Goal: Task Accomplishment & Management: Manage account settings

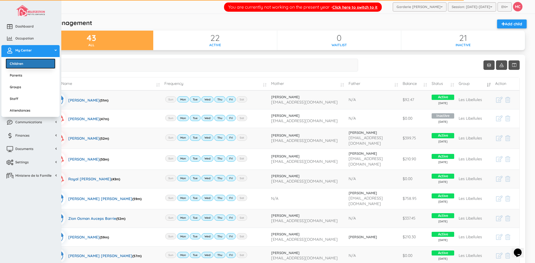
click at [23, 65] on link "Children" at bounding box center [31, 64] width 50 height 10
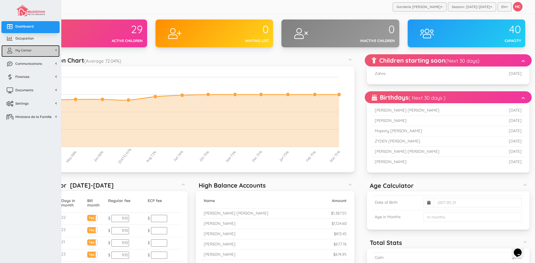
click at [19, 50] on span "My Center" at bounding box center [23, 50] width 16 height 5
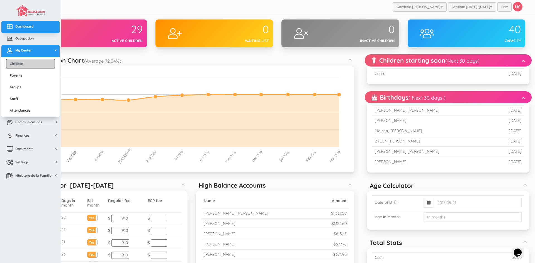
click at [20, 62] on link "Children" at bounding box center [31, 64] width 50 height 10
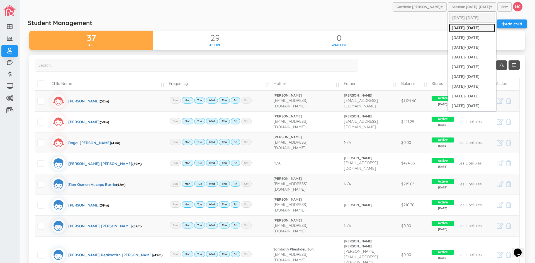
click at [470, 27] on link "[DATE]-[DATE]" at bounding box center [472, 28] width 46 height 9
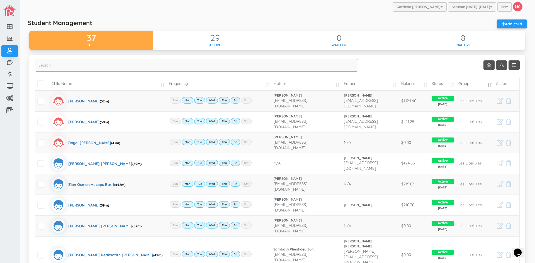
click at [52, 69] on input "search" at bounding box center [196, 65] width 323 height 13
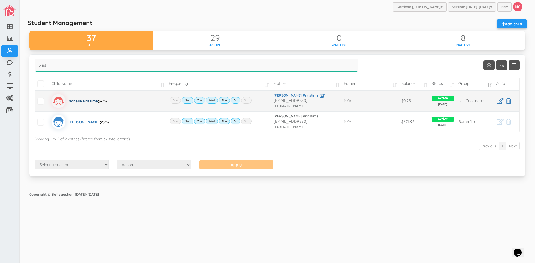
type input "pristi"
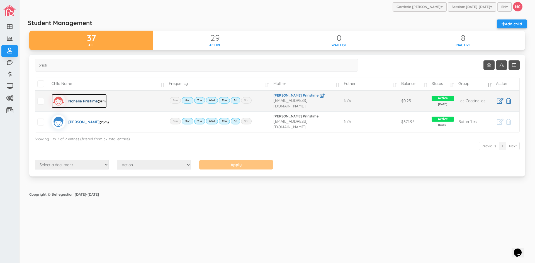
click at [79, 101] on div "Nohélie Pristime (37m)" at bounding box center [87, 101] width 38 height 14
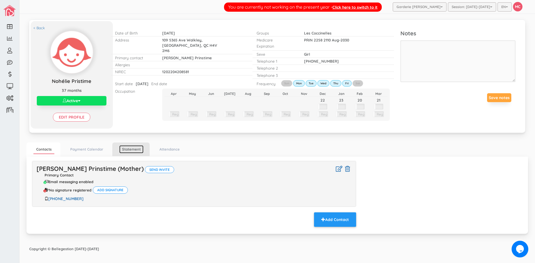
click at [135, 153] on link "Statement" at bounding box center [131, 149] width 24 height 8
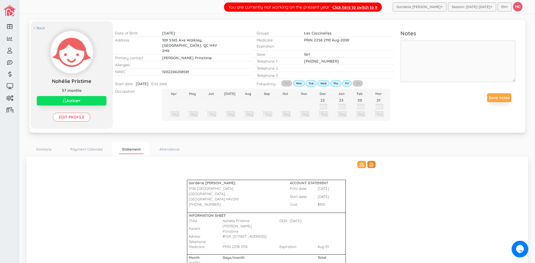
click at [370, 166] on icon at bounding box center [371, 165] width 4 height 4
click at [39, 27] on link "< Back" at bounding box center [38, 27] width 11 height 5
click at [372, 234] on td at bounding box center [368, 236] width 23 height 5
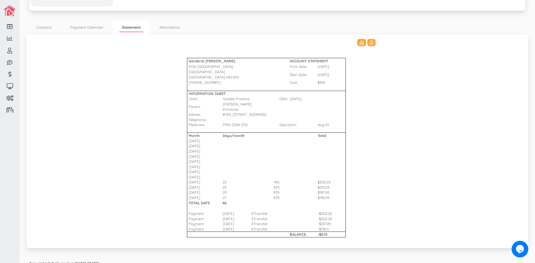
scroll to position [123, 0]
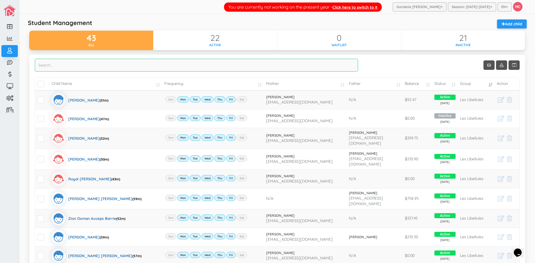
click at [56, 68] on input "search" at bounding box center [196, 65] width 323 height 13
click at [47, 66] on input "search" at bounding box center [196, 65] width 323 height 13
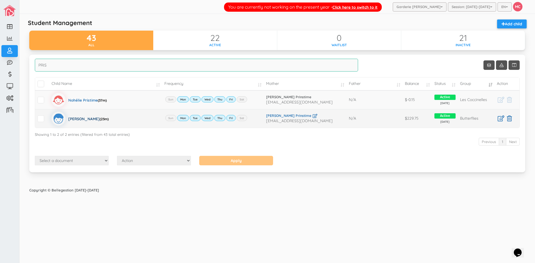
type input "PRIS"
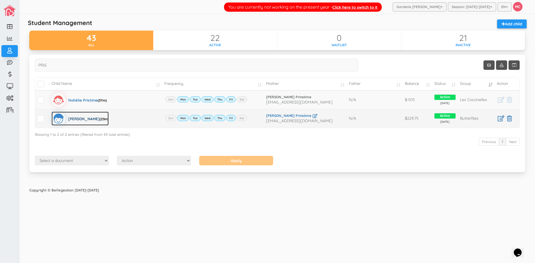
click at [84, 118] on div "Jonathan Jay Pristime (23m)" at bounding box center [88, 119] width 40 height 14
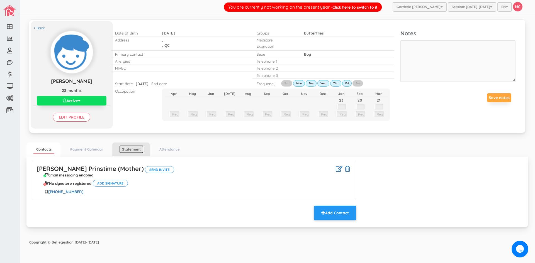
click at [133, 149] on link "Statement" at bounding box center [131, 149] width 24 height 8
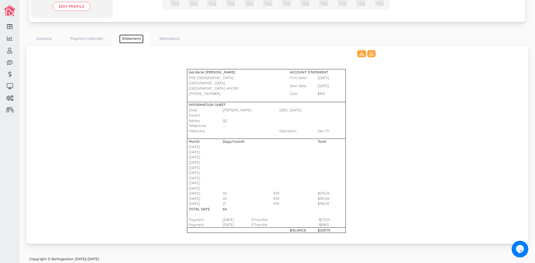
scroll to position [113, 0]
click at [370, 52] on icon at bounding box center [371, 53] width 4 height 4
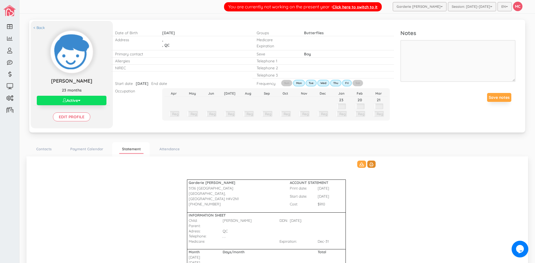
scroll to position [0, 0]
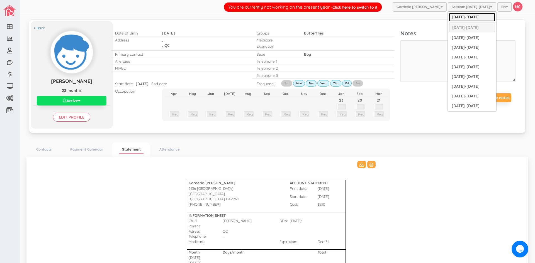
click at [468, 17] on link "[DATE]-[DATE]" at bounding box center [472, 17] width 46 height 9
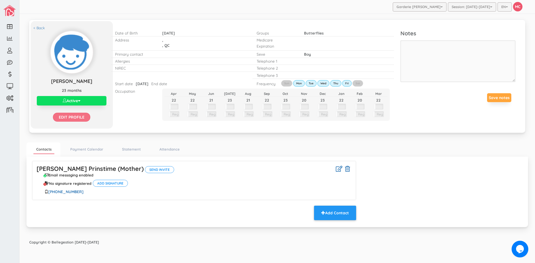
click at [71, 116] on input "Edit profile" at bounding box center [71, 117] width 37 height 9
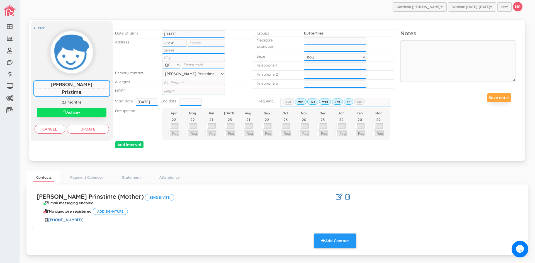
click at [181, 102] on input "text" at bounding box center [190, 101] width 22 height 7
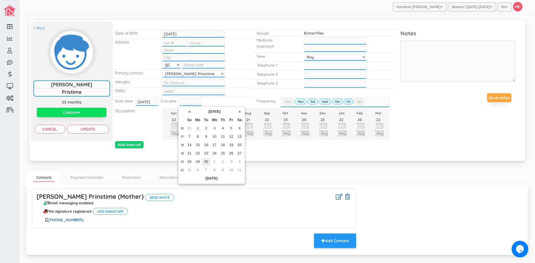
click at [205, 160] on td "30" at bounding box center [206, 162] width 8 height 8
type input "[DATE]"
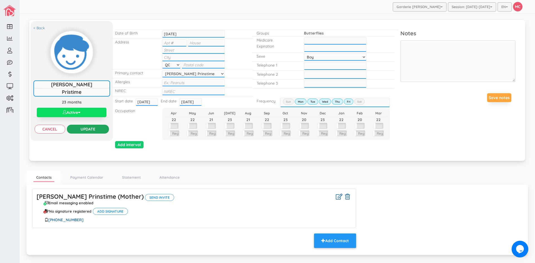
click at [95, 129] on input "Update" at bounding box center [88, 129] width 42 height 9
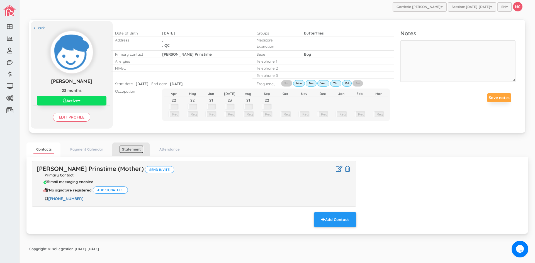
click at [128, 148] on link "Statement" at bounding box center [131, 149] width 24 height 8
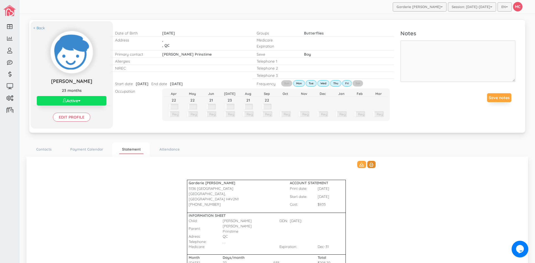
click at [369, 165] on icon at bounding box center [371, 165] width 4 height 4
click at [41, 29] on link "< Back" at bounding box center [38, 27] width 11 height 5
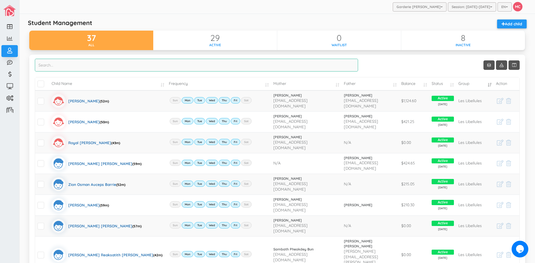
click at [41, 65] on input "search" at bounding box center [196, 65] width 323 height 13
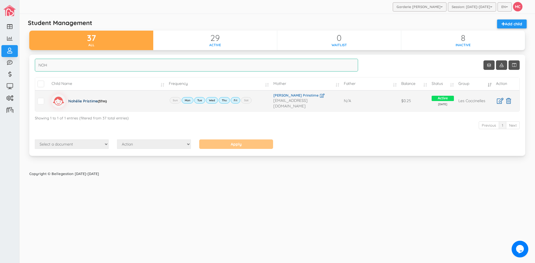
type input "NOH"
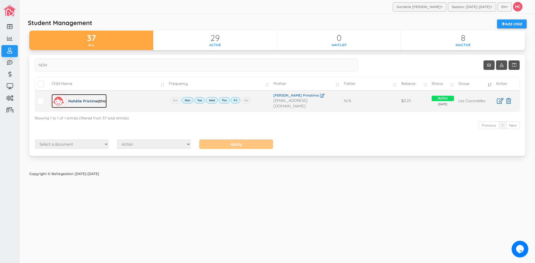
click at [82, 98] on div "Nohélie Pristime (37m)" at bounding box center [87, 101] width 38 height 14
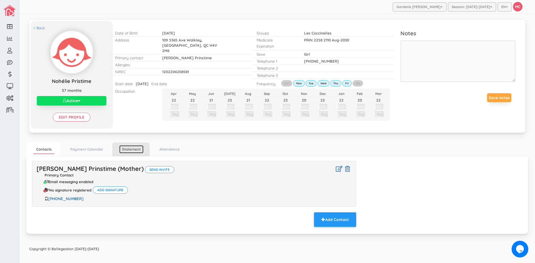
click at [129, 147] on link "Statement" at bounding box center [131, 149] width 24 height 8
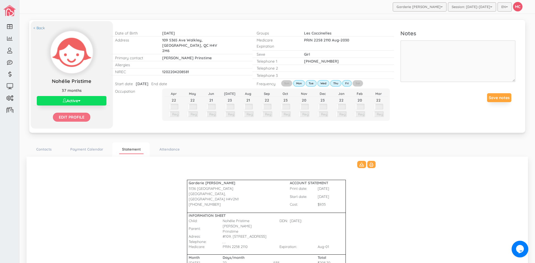
click at [77, 117] on input "Edit profile" at bounding box center [71, 117] width 37 height 9
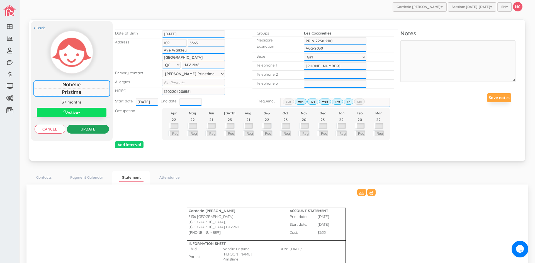
click at [96, 129] on input "Update" at bounding box center [88, 129] width 42 height 9
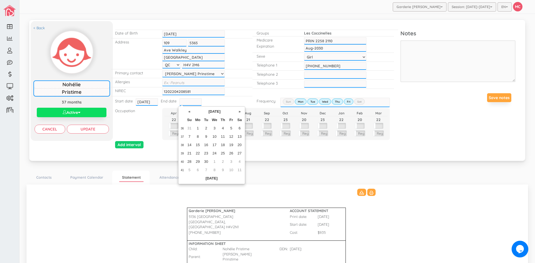
click at [181, 103] on input "text" at bounding box center [190, 101] width 22 height 7
click at [207, 161] on td "30" at bounding box center [206, 162] width 8 height 8
type input "2025-09-30"
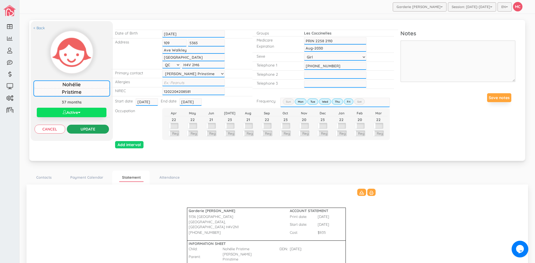
click at [90, 129] on input "Update" at bounding box center [88, 129] width 42 height 9
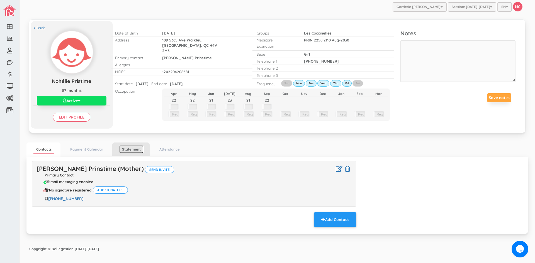
click at [130, 152] on link "Statement" at bounding box center [131, 149] width 24 height 8
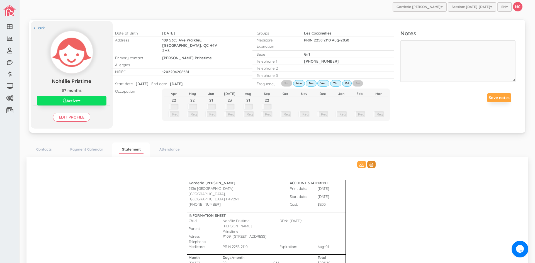
click at [370, 167] on icon at bounding box center [371, 165] width 4 height 4
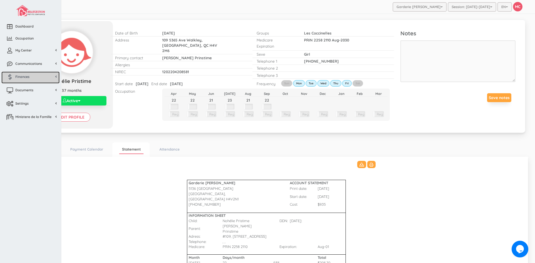
click at [25, 78] on span "Finances" at bounding box center [22, 76] width 14 height 5
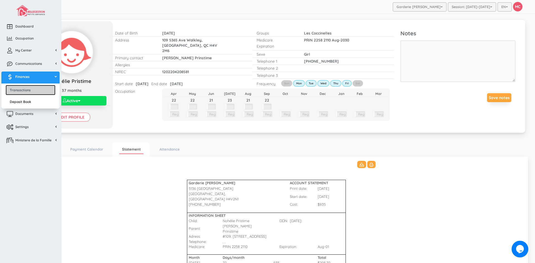
click at [26, 88] on link "Transactions" at bounding box center [31, 90] width 50 height 10
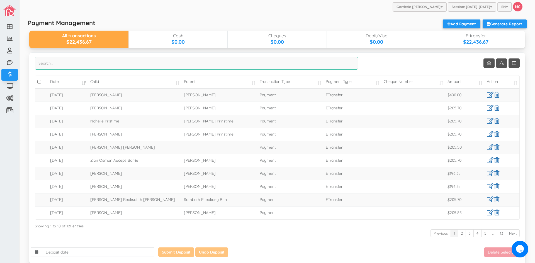
click at [47, 65] on input "search" at bounding box center [196, 63] width 323 height 13
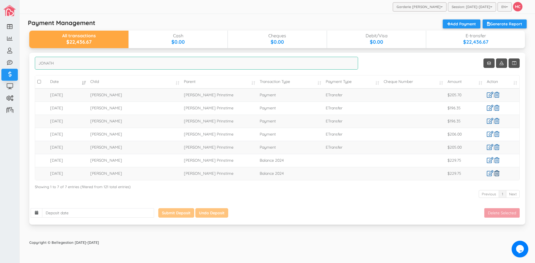
type input "JONATH"
drag, startPoint x: 499, startPoint y: 172, endPoint x: 294, endPoint y: 29, distance: 250.9
click at [499, 173] on link at bounding box center [496, 174] width 5 height 6
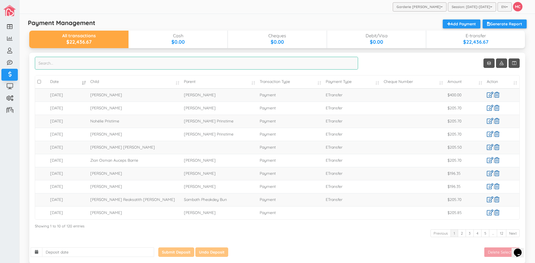
click at [43, 65] on input "search" at bounding box center [196, 63] width 323 height 13
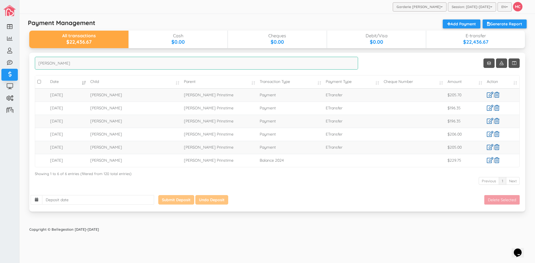
type input "[PERSON_NAME]"
click at [459, 23] on link "Add Payment" at bounding box center [462, 24] width 38 height 9
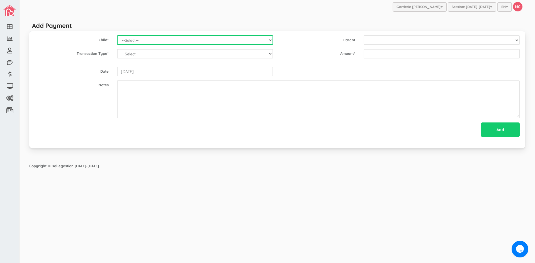
click at [271, 40] on select "--Select-- Alexander Romeo Zamora Alistair Reaksatith Kheng Asher Osborne Willi…" at bounding box center [195, 39] width 156 height 9
select select "1823"
click at [117, 35] on select "--Select-- Alexander Romeo Zamora Alistair Reaksatith Kheng Asher Osborne Willi…" at bounding box center [195, 39] width 156 height 9
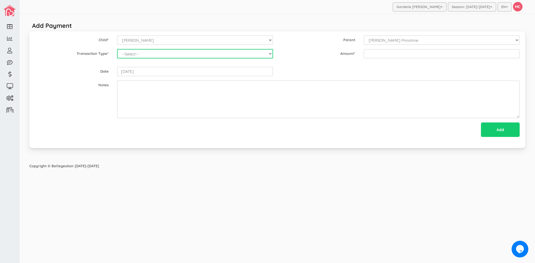
click at [268, 54] on select "--Select-- Balance Administrative credit Payment ChargeNSF Check Returned Contr…" at bounding box center [195, 53] width 156 height 9
select select "Payment"
click at [117, 49] on select "--Select-- Balance Administrative credit Payment ChargeNSF Check Returned Contr…" at bounding box center [195, 53] width 156 height 9
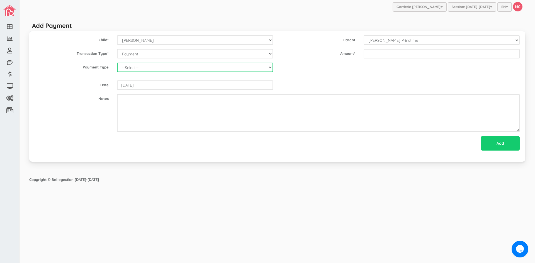
click at [138, 70] on select "--Select-- Cash Cheque Debit E-transfer" at bounding box center [195, 67] width 156 height 9
select select "ETransfer"
click at [117, 63] on select "--Select-- Cash Cheque Debit E-transfer" at bounding box center [195, 67] width 156 height 9
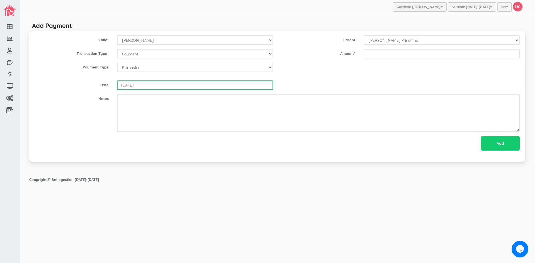
click at [147, 88] on input "[DATE]" at bounding box center [195, 85] width 156 height 9
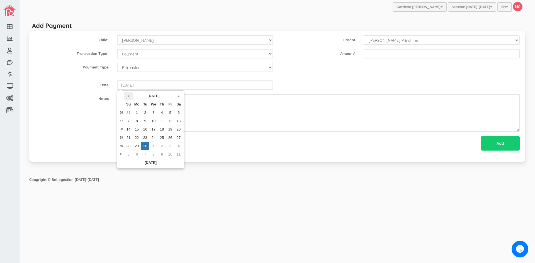
click at [129, 96] on th "«" at bounding box center [128, 96] width 8 height 8
click at [160, 111] on td "3" at bounding box center [162, 113] width 8 height 8
type input "2025-07-03"
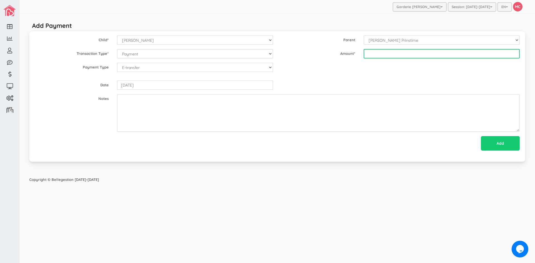
click at [376, 53] on input "text" at bounding box center [442, 53] width 156 height 9
type input "215.05"
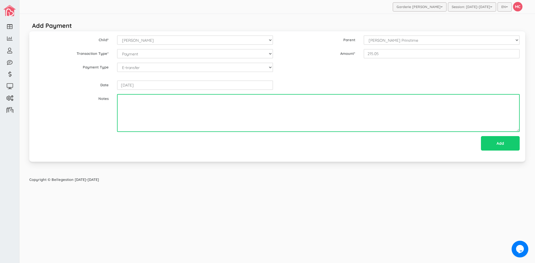
click at [370, 122] on textarea at bounding box center [318, 113] width 403 height 38
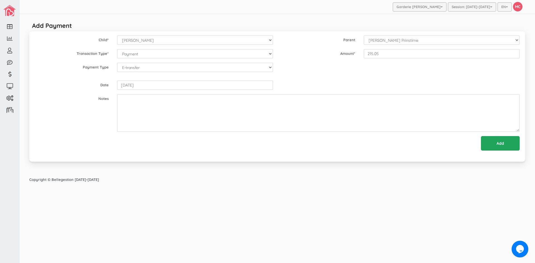
click at [500, 143] on input "Add" at bounding box center [500, 143] width 39 height 14
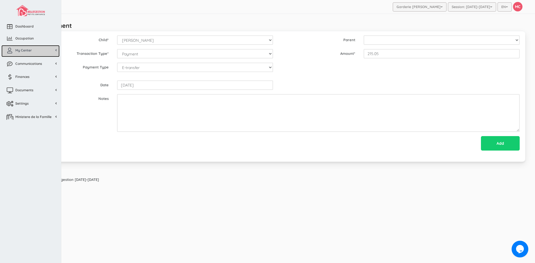
click at [21, 47] on link "My Center" at bounding box center [30, 51] width 58 height 12
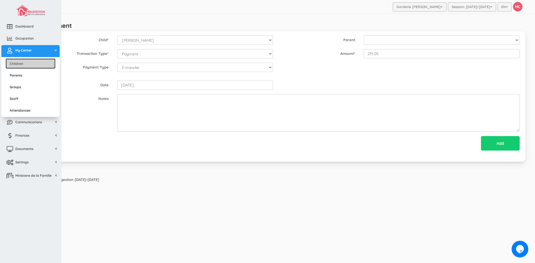
click at [21, 62] on link "Children" at bounding box center [31, 64] width 50 height 10
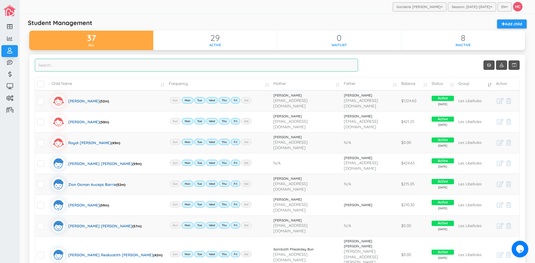
click at [50, 64] on input "search" at bounding box center [196, 65] width 323 height 13
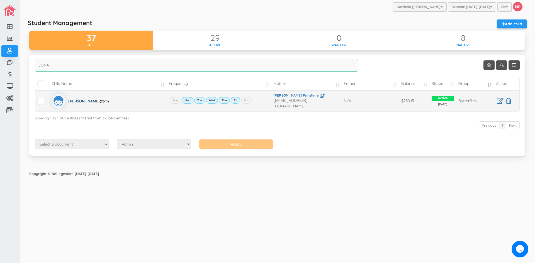
type input "JONA"
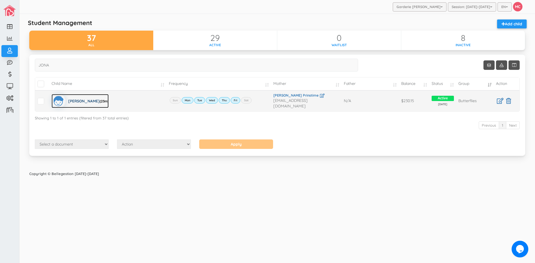
click at [84, 99] on div "[PERSON_NAME] (23m)" at bounding box center [88, 101] width 40 height 14
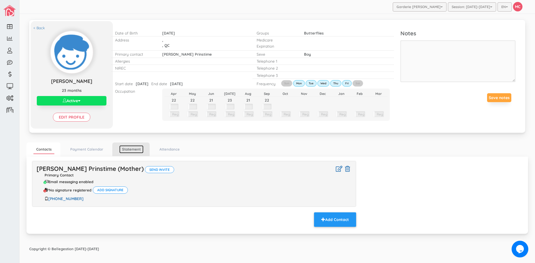
click at [135, 151] on link "Statement" at bounding box center [131, 149] width 24 height 8
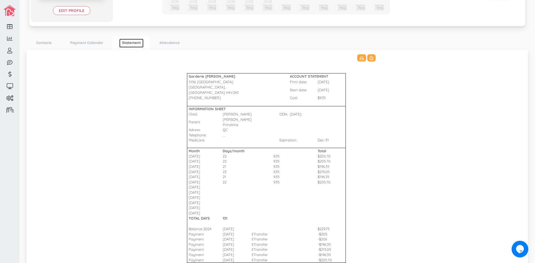
scroll to position [138, 0]
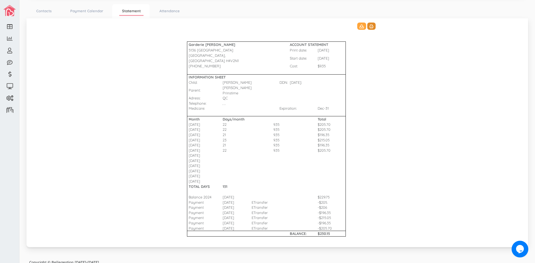
click at [371, 27] on button at bounding box center [371, 26] width 8 height 7
